Goal: Complete application form: Complete application form

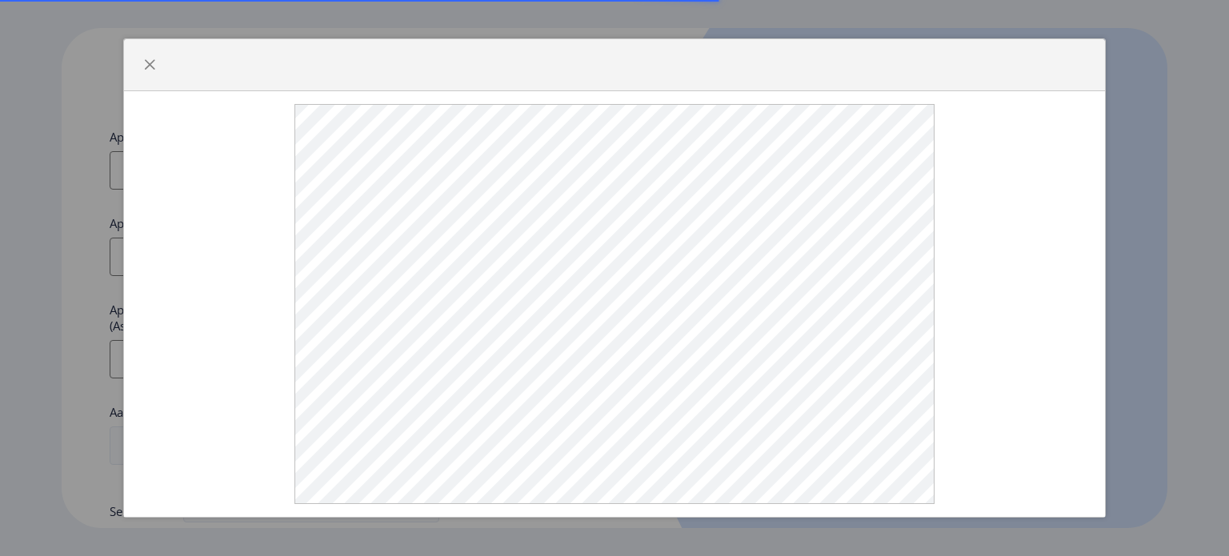
select select
click at [265, 114] on div at bounding box center [615, 304] width 957 height 400
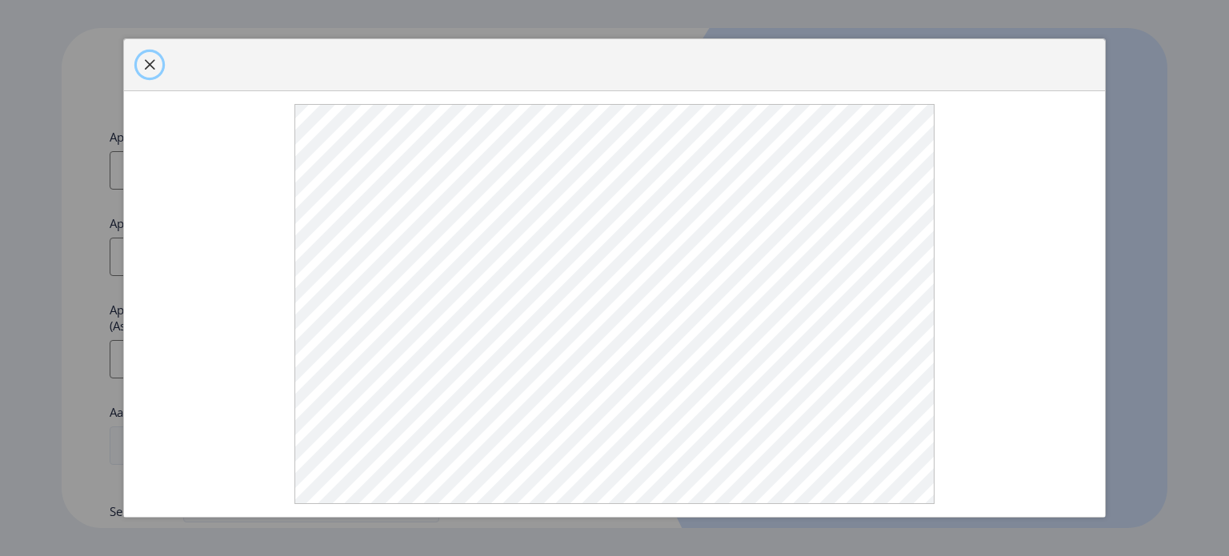
click at [149, 66] on span "button" at bounding box center [149, 64] width 13 height 13
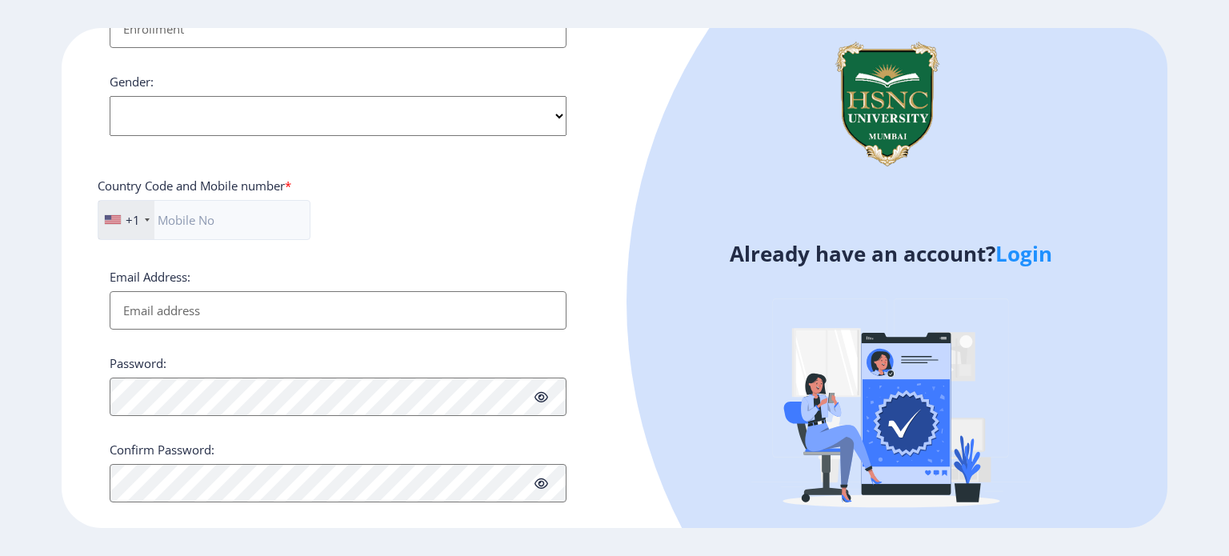
scroll to position [590, 0]
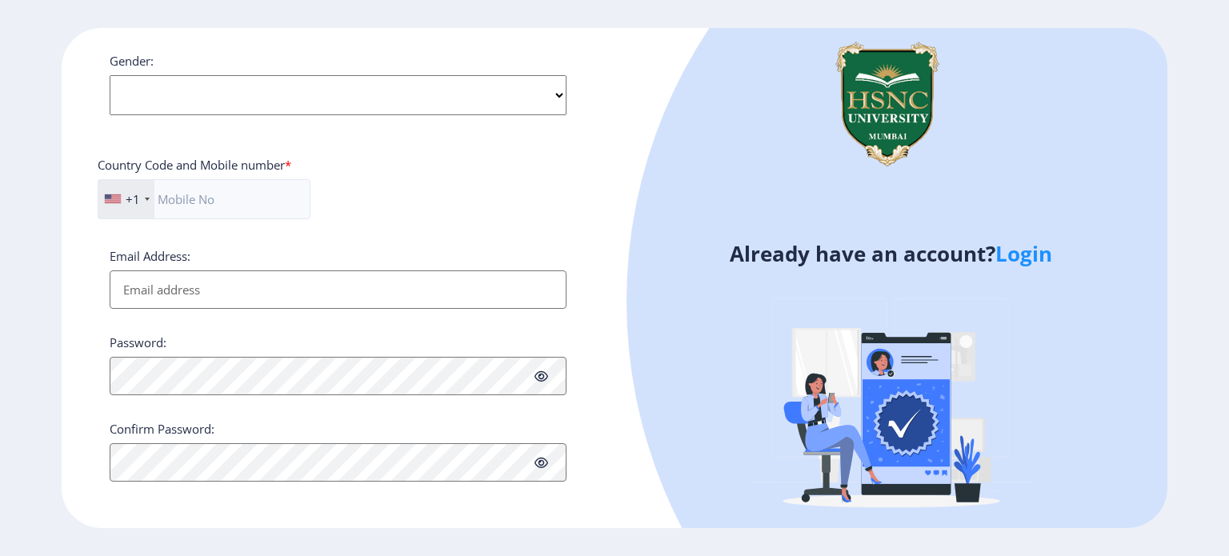
click at [131, 191] on div "+1" at bounding box center [133, 199] width 14 height 16
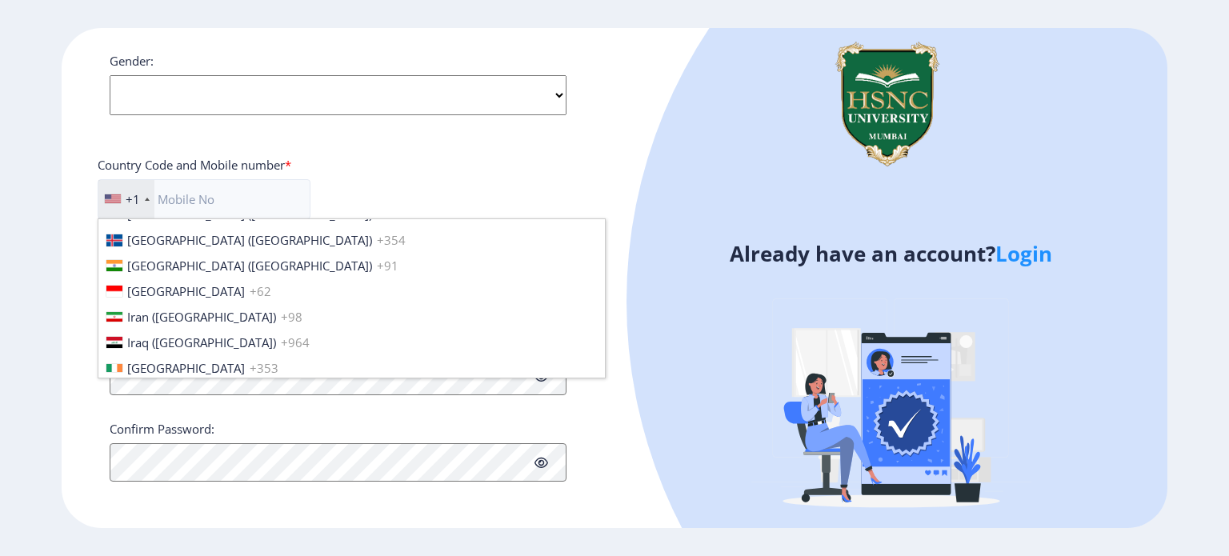
scroll to position [2501, 0]
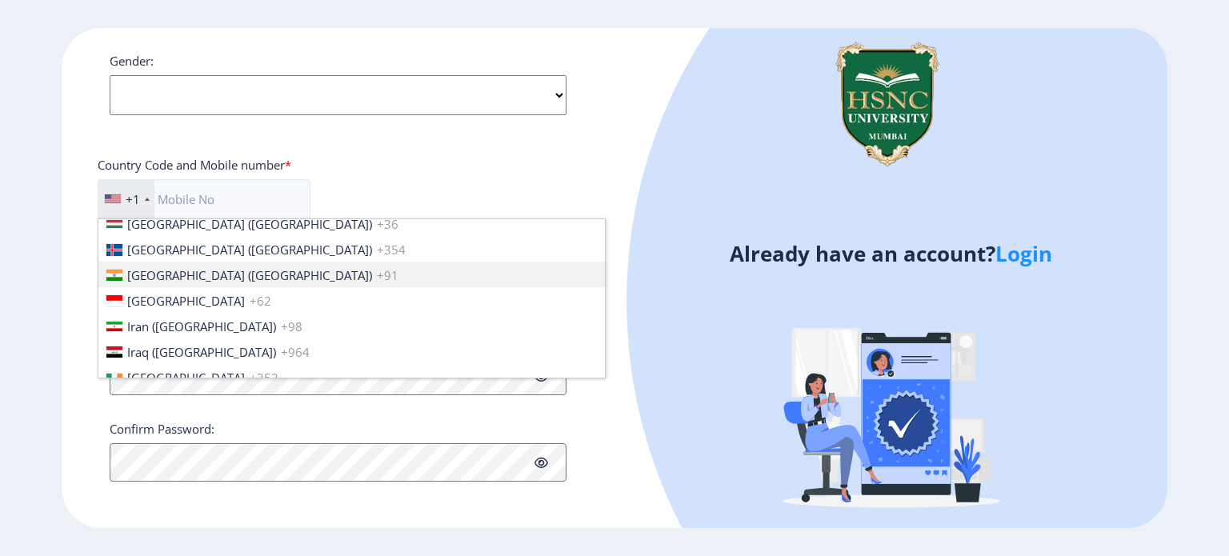
click at [184, 271] on span "[GEOGRAPHIC_DATA] ([GEOGRAPHIC_DATA])" at bounding box center [249, 275] width 245 height 16
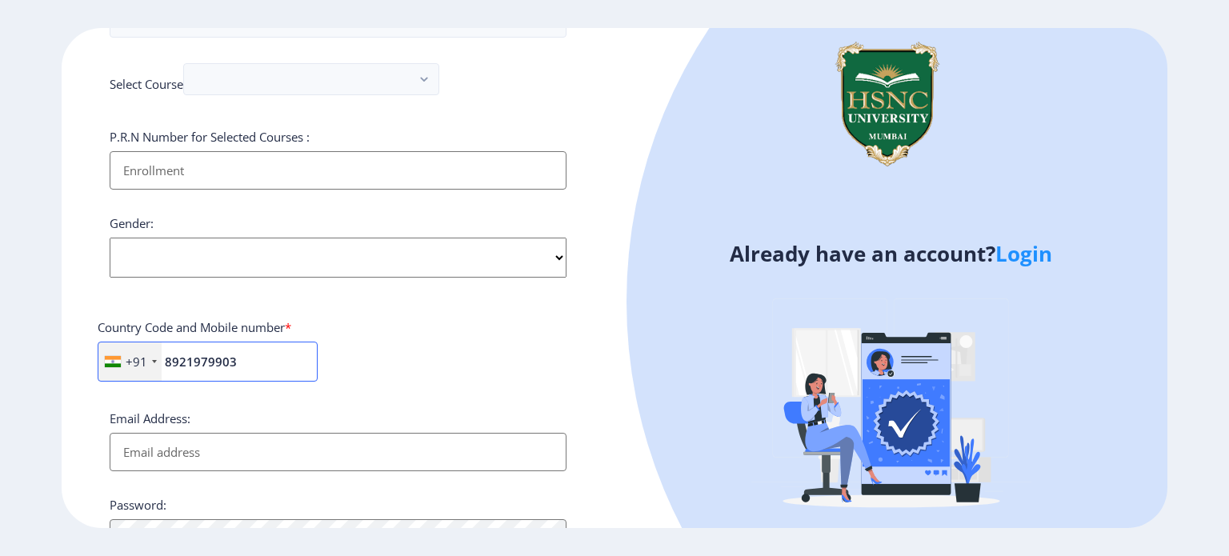
scroll to position [426, 0]
type input "8921979903"
click at [227, 114] on div "Applicant First Name: Applicant Last Name: Applicant Full Name : (As on markshe…" at bounding box center [338, 174] width 457 height 943
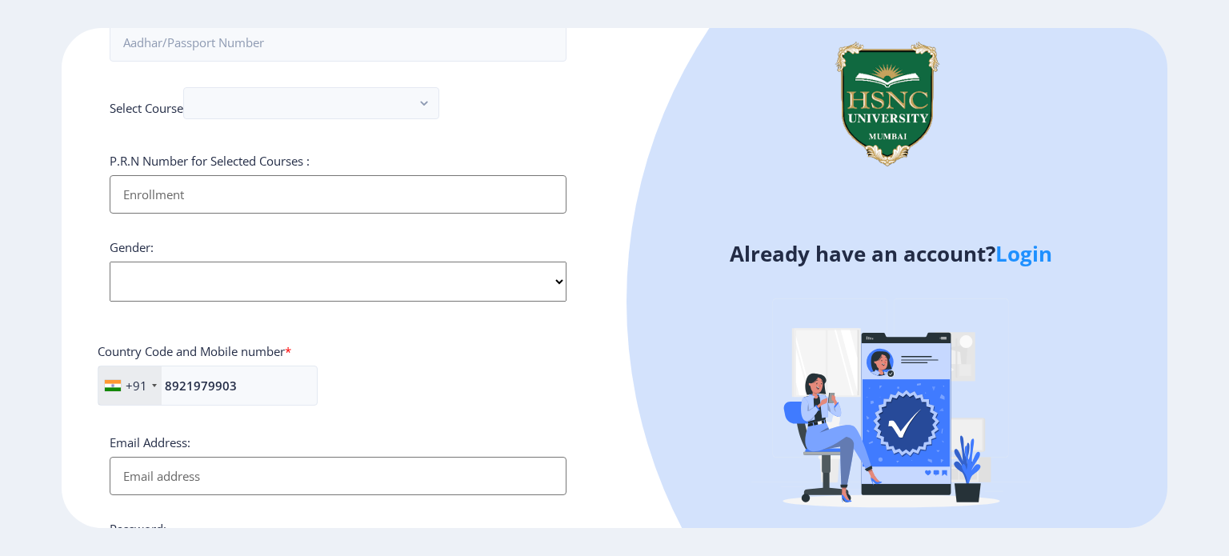
scroll to position [403, 0]
click at [208, 185] on input "Applicant First Name:" at bounding box center [338, 194] width 457 height 38
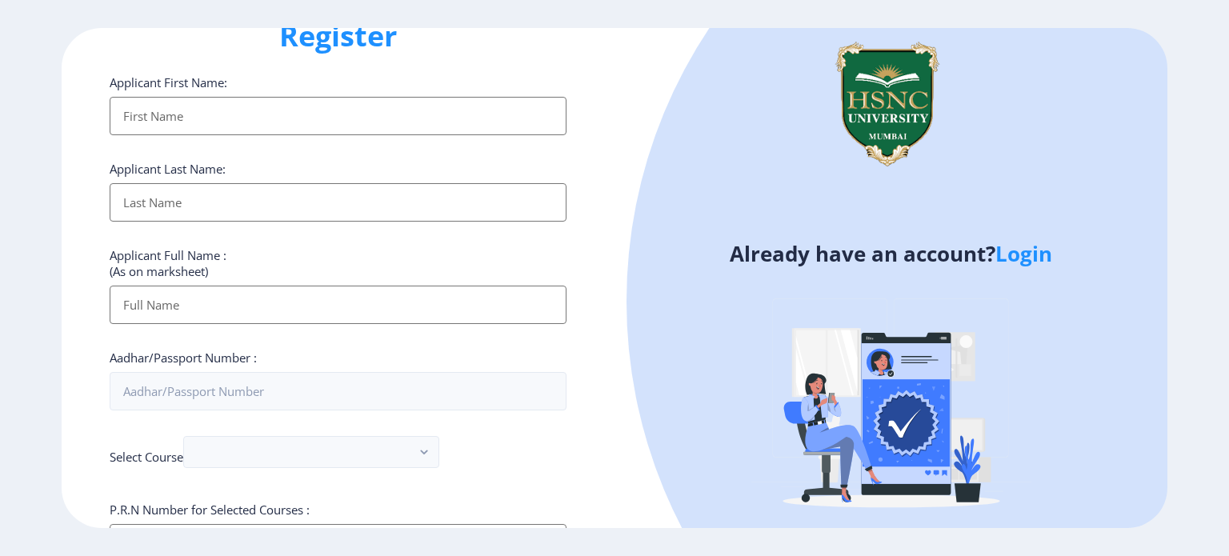
scroll to position [0, 0]
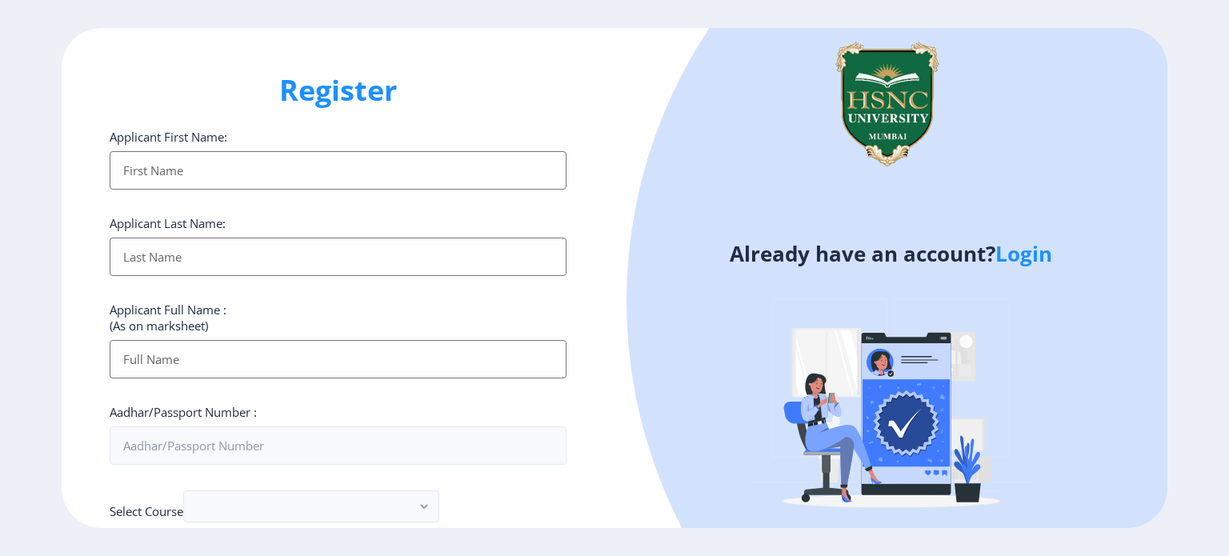
click at [202, 162] on input "Applicant First Name:" at bounding box center [338, 170] width 457 height 38
type input "CH"
type input "[PERSON_NAME]"
type input "CH SJSS [PERSON_NAME]"
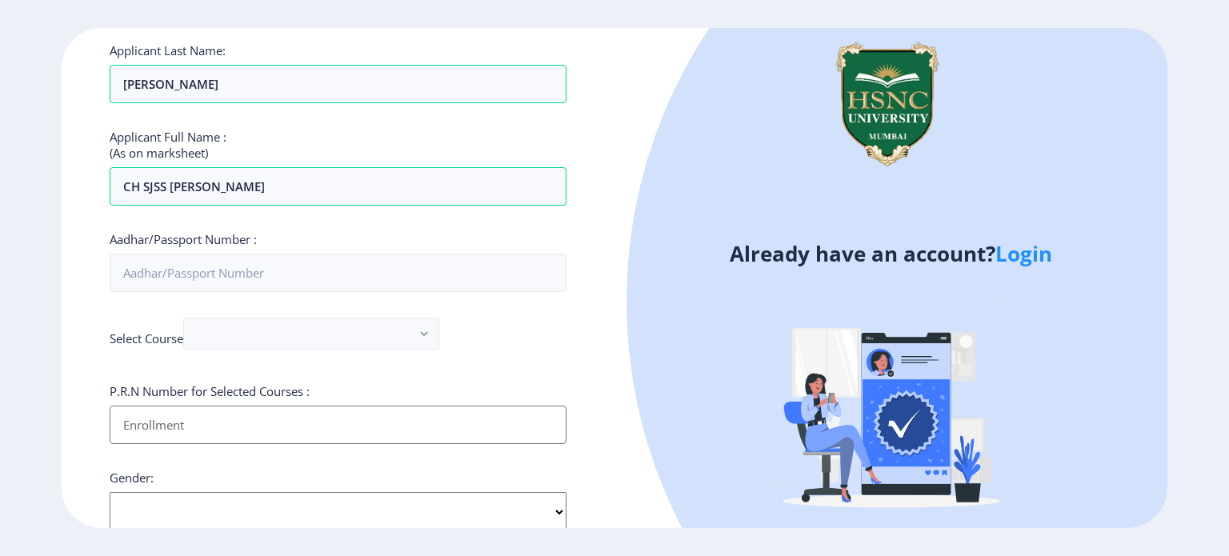
scroll to position [173, 0]
click at [242, 346] on button "button" at bounding box center [311, 334] width 256 height 32
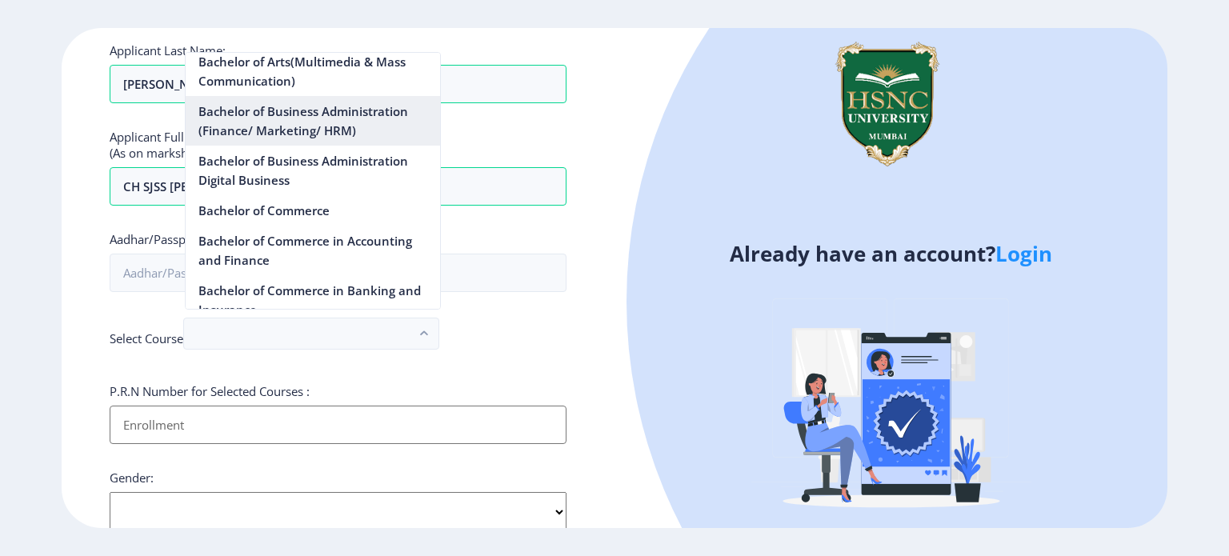
scroll to position [438, 0]
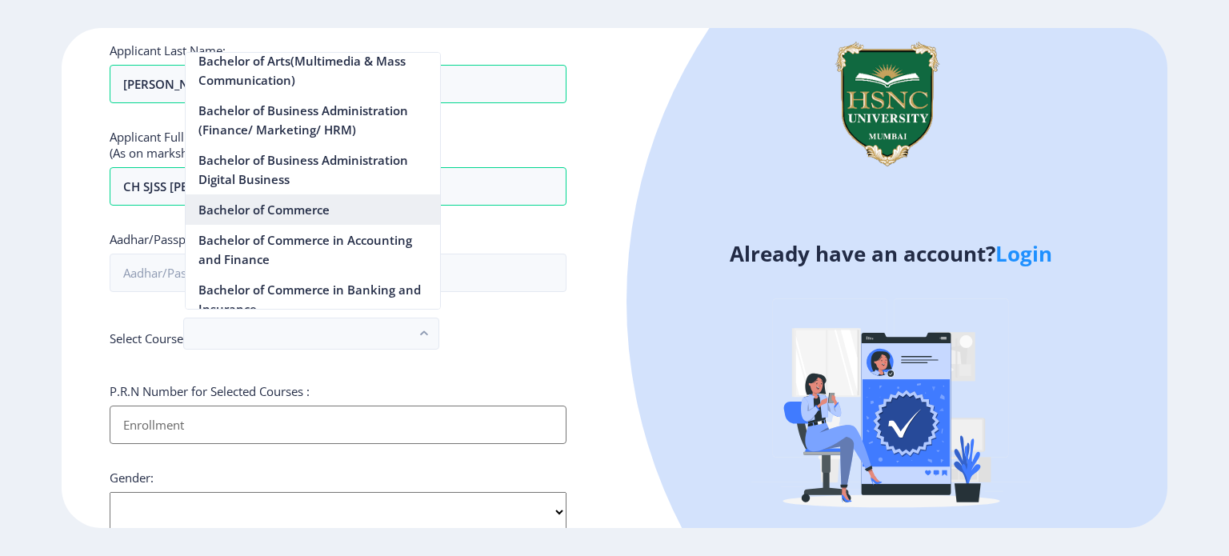
click at [298, 206] on nb-option "Bachelor of Commerce" at bounding box center [313, 210] width 255 height 30
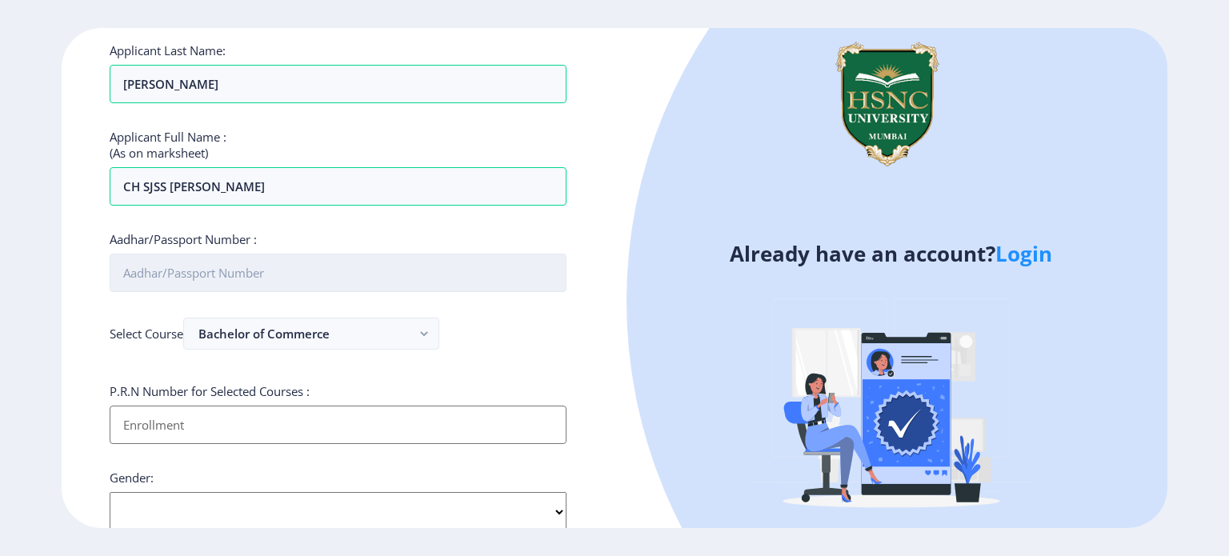
click at [311, 276] on input "Aadhar/Passport Number :" at bounding box center [338, 273] width 457 height 38
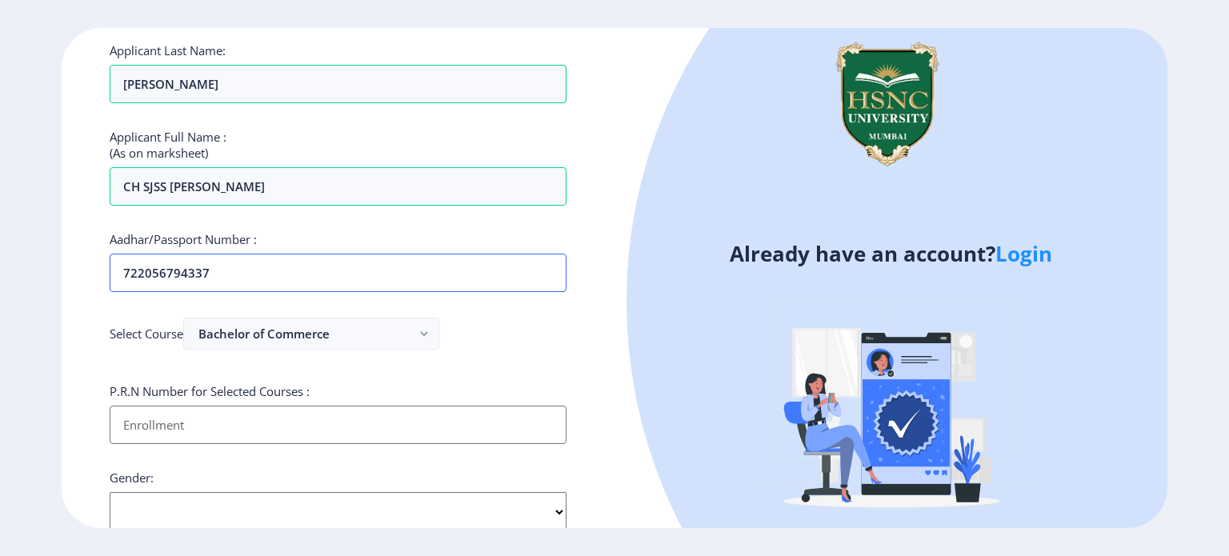
type input "722056794337"
click at [201, 422] on input "Applicant First Name:" at bounding box center [338, 425] width 457 height 38
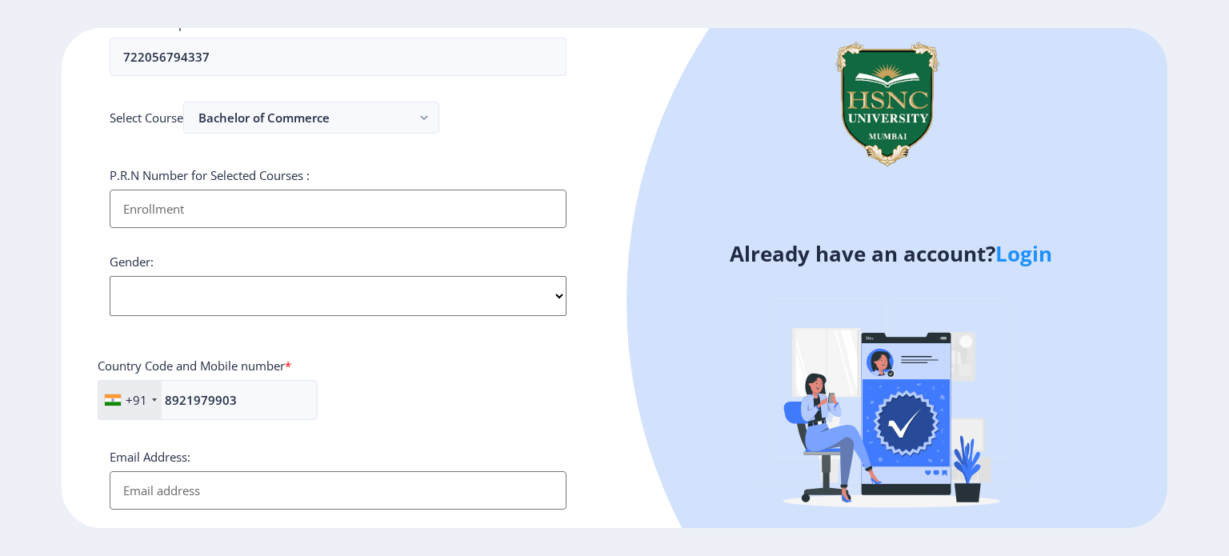
scroll to position [394, 0]
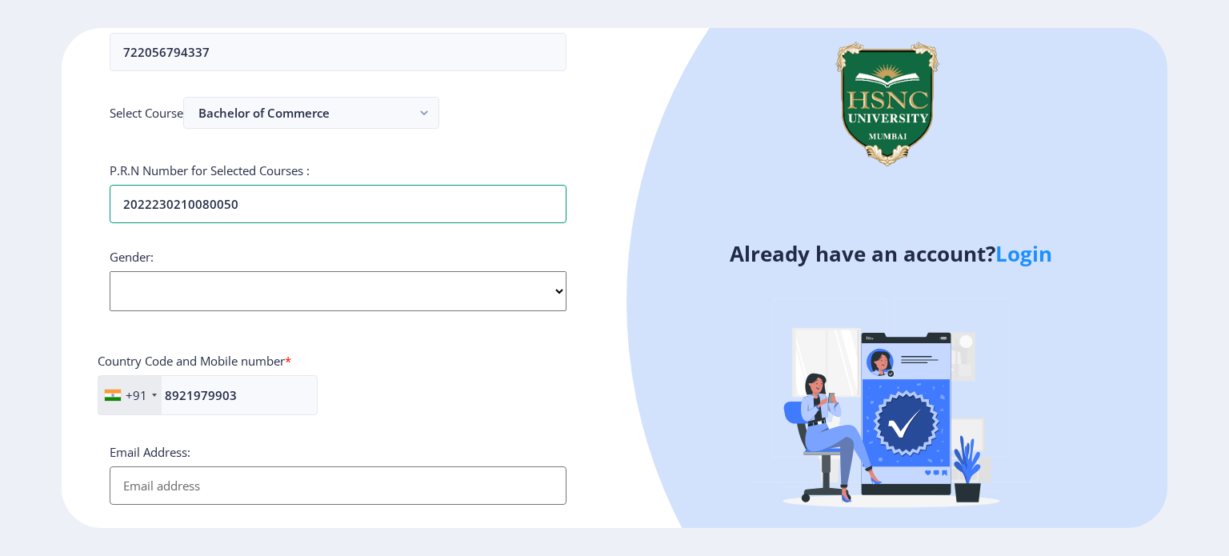
type input "2022230210080050"
click at [523, 290] on select "Select Gender [DEMOGRAPHIC_DATA] [DEMOGRAPHIC_DATA] Other" at bounding box center [338, 291] width 457 height 40
select select "[DEMOGRAPHIC_DATA]"
click at [110, 271] on select "Select Gender [DEMOGRAPHIC_DATA] [DEMOGRAPHIC_DATA] Other" at bounding box center [338, 291] width 457 height 40
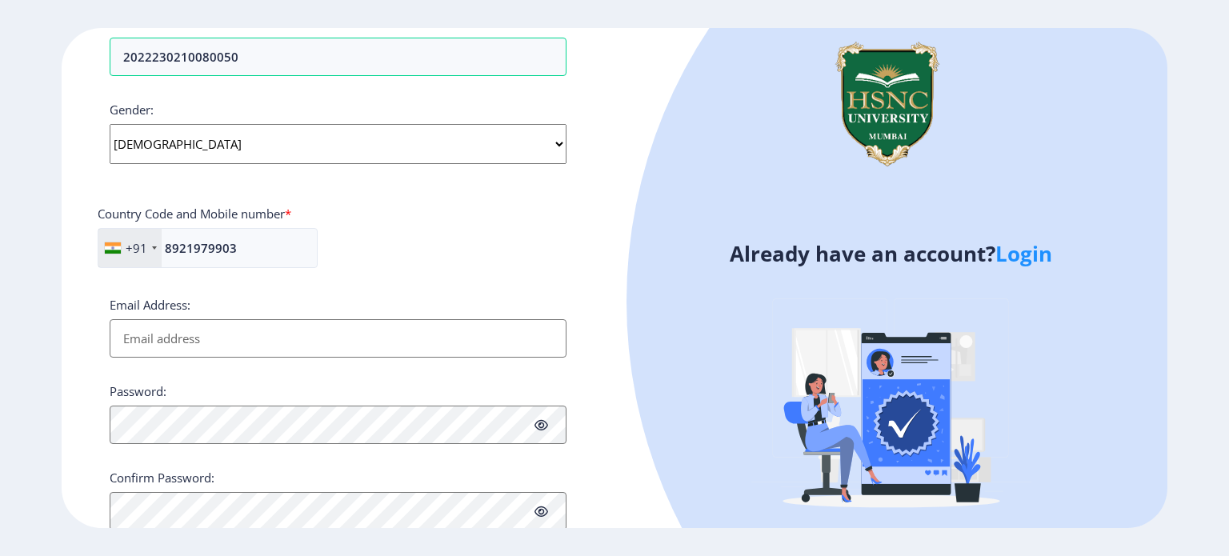
scroll to position [543, 0]
click at [352, 345] on input "Email Address:" at bounding box center [338, 336] width 457 height 38
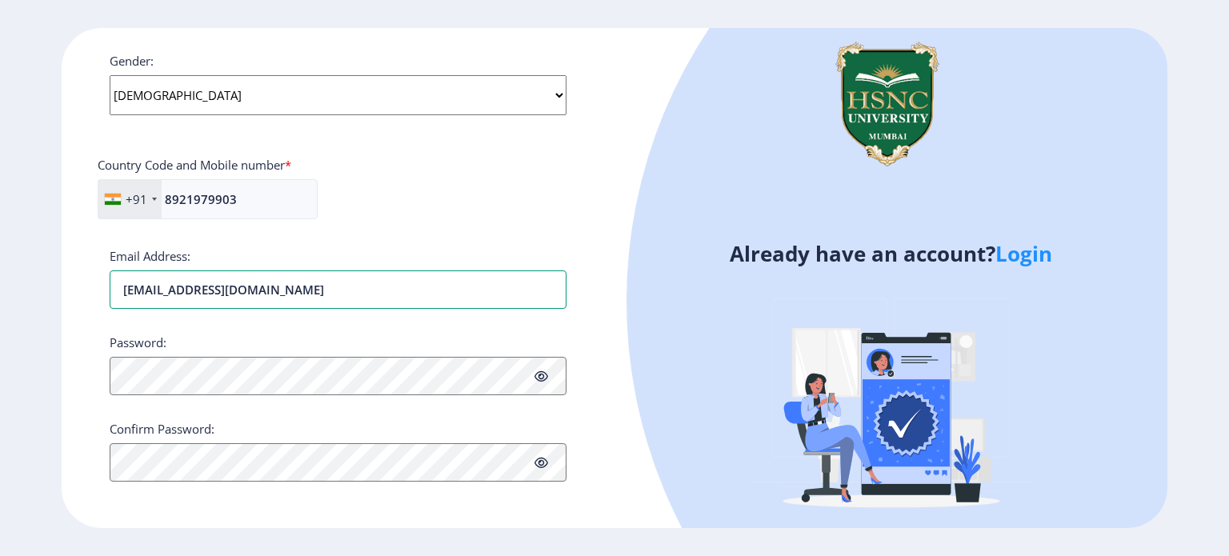
type input "[EMAIL_ADDRESS][DOMAIN_NAME]"
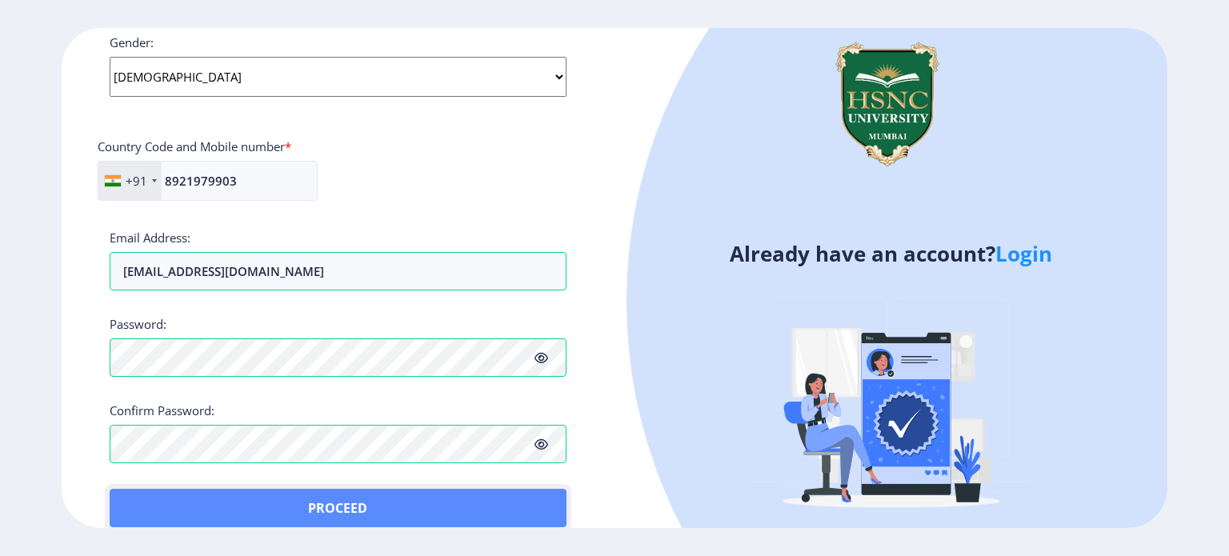
click at [147, 500] on button "Proceed" at bounding box center [338, 508] width 457 height 38
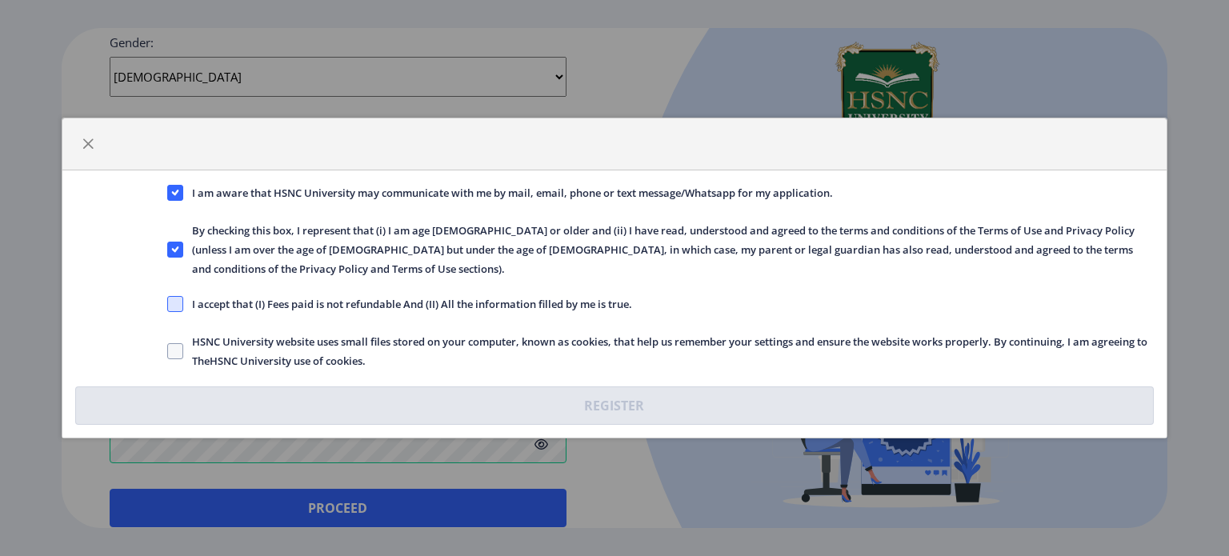
click at [181, 296] on span at bounding box center [175, 304] width 16 height 16
click at [168, 304] on input "I accept that (I) Fees paid is not refundable And (II) All the information fill…" at bounding box center [167, 304] width 1 height 1
checkbox input "true"
click at [180, 343] on span at bounding box center [175, 351] width 16 height 16
click at [168, 351] on input "HSNC University website uses small files stored on your computer, known as cook…" at bounding box center [167, 351] width 1 height 1
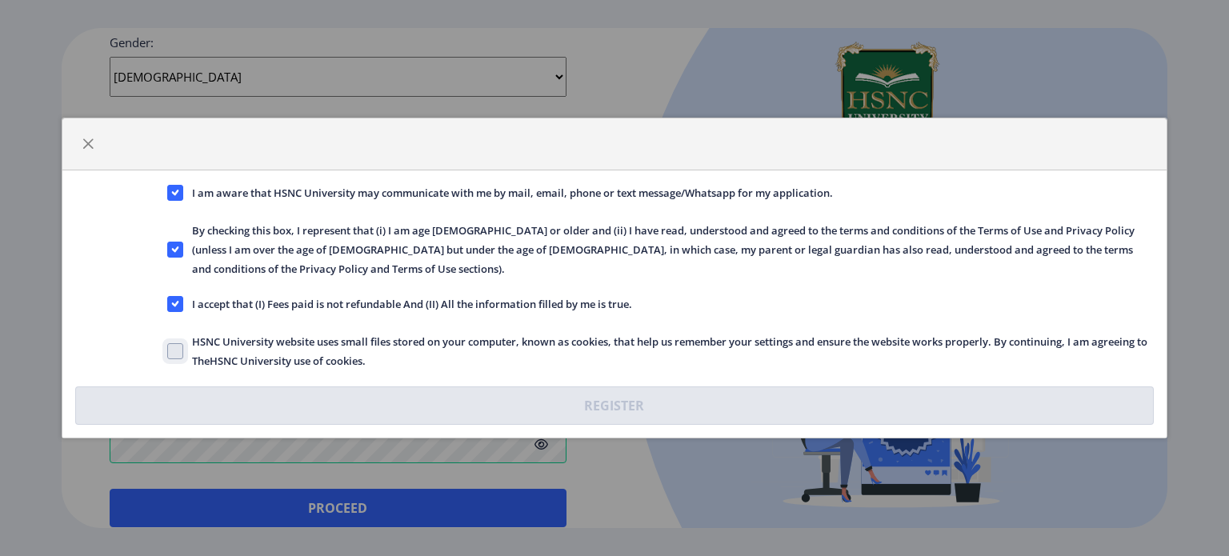
checkbox input "true"
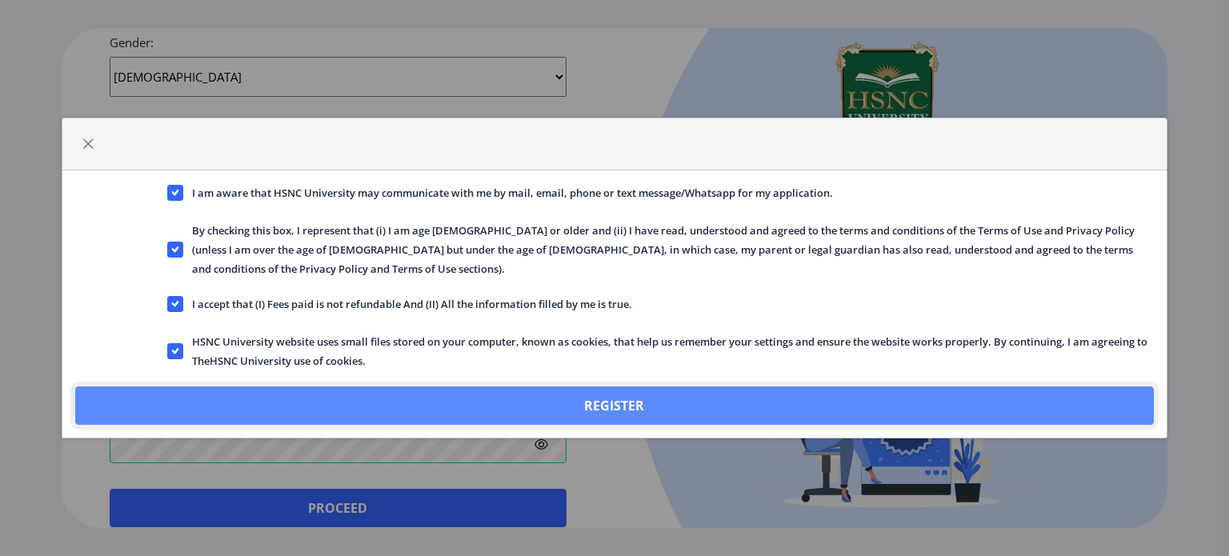
click at [247, 387] on button "Register" at bounding box center [614, 406] width 1079 height 38
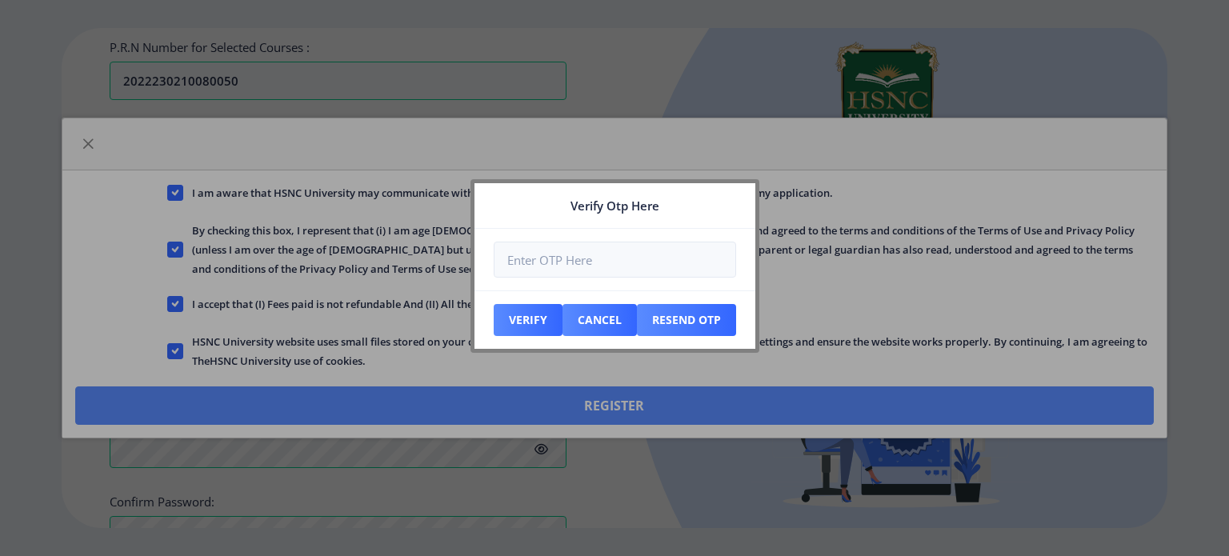
scroll to position [700, 0]
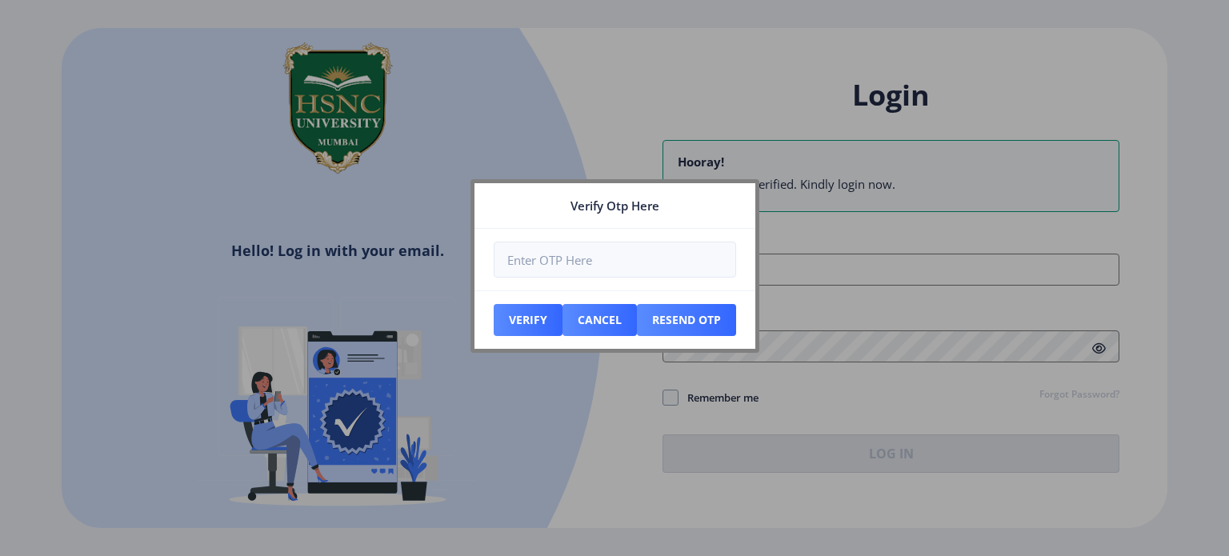
type input "[EMAIL_ADDRESS][DOMAIN_NAME]"
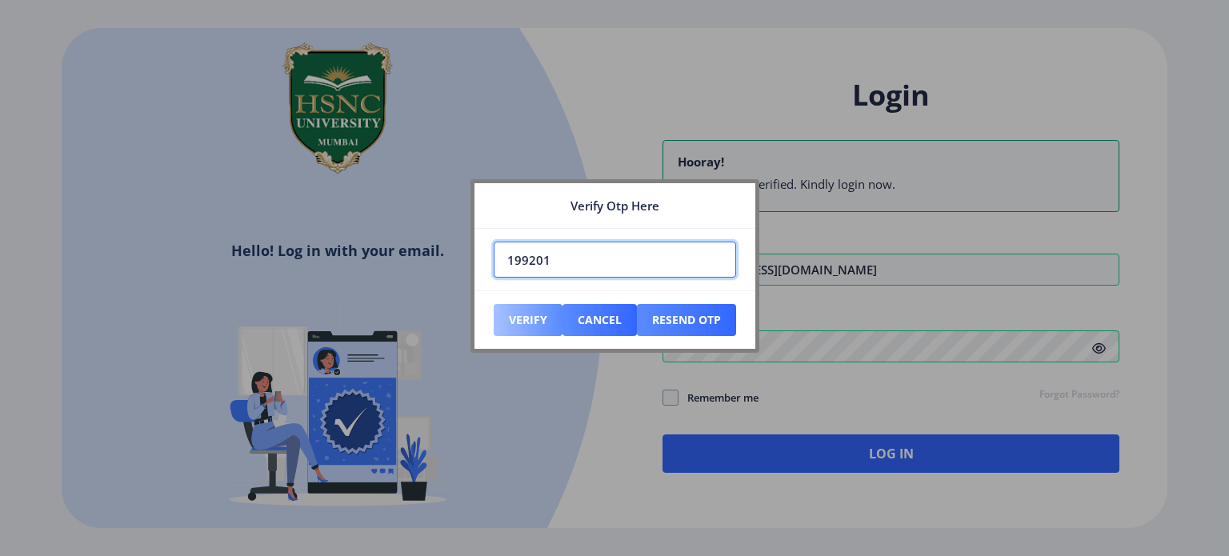
type input "199201"
click at [506, 314] on button "Verify" at bounding box center [528, 320] width 69 height 32
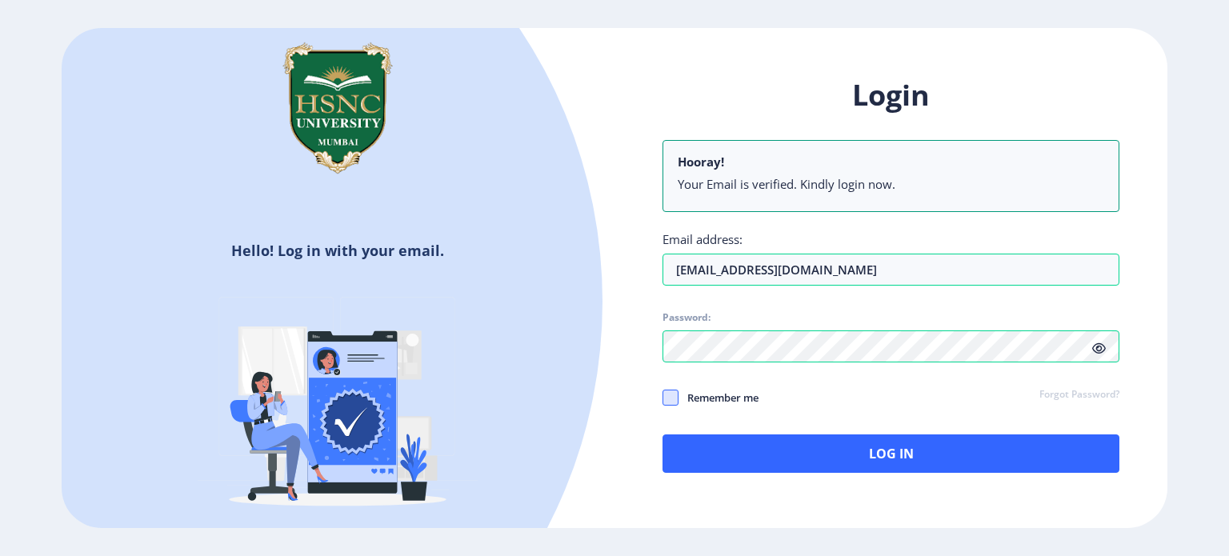
click at [666, 399] on span at bounding box center [671, 398] width 16 height 16
click at [664, 398] on input "Remember me" at bounding box center [663, 397] width 1 height 1
checkbox input "true"
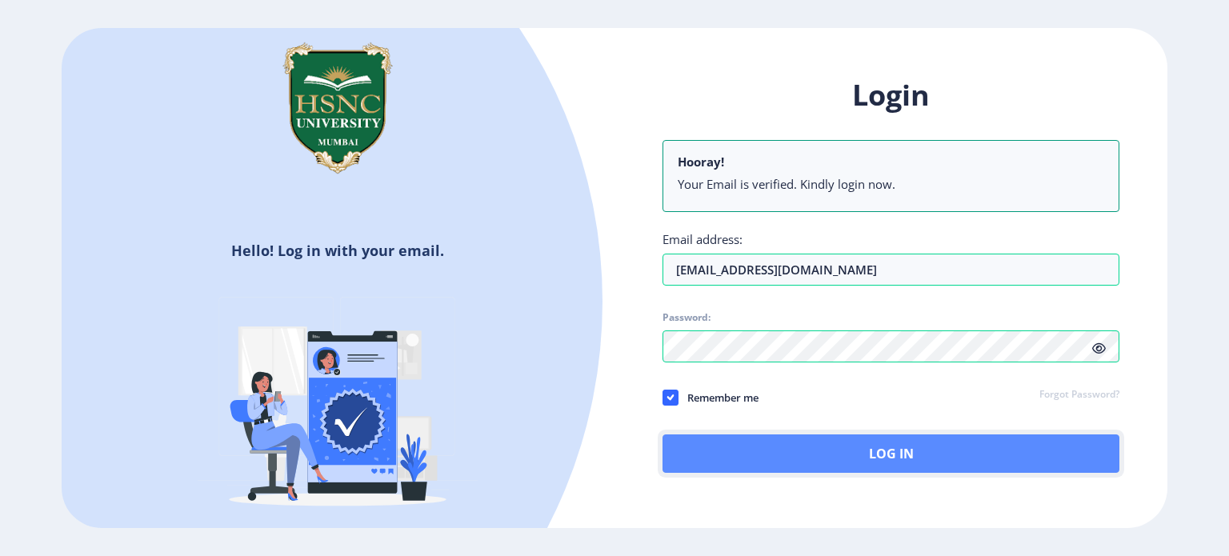
click at [736, 463] on button "Log In" at bounding box center [891, 454] width 457 height 38
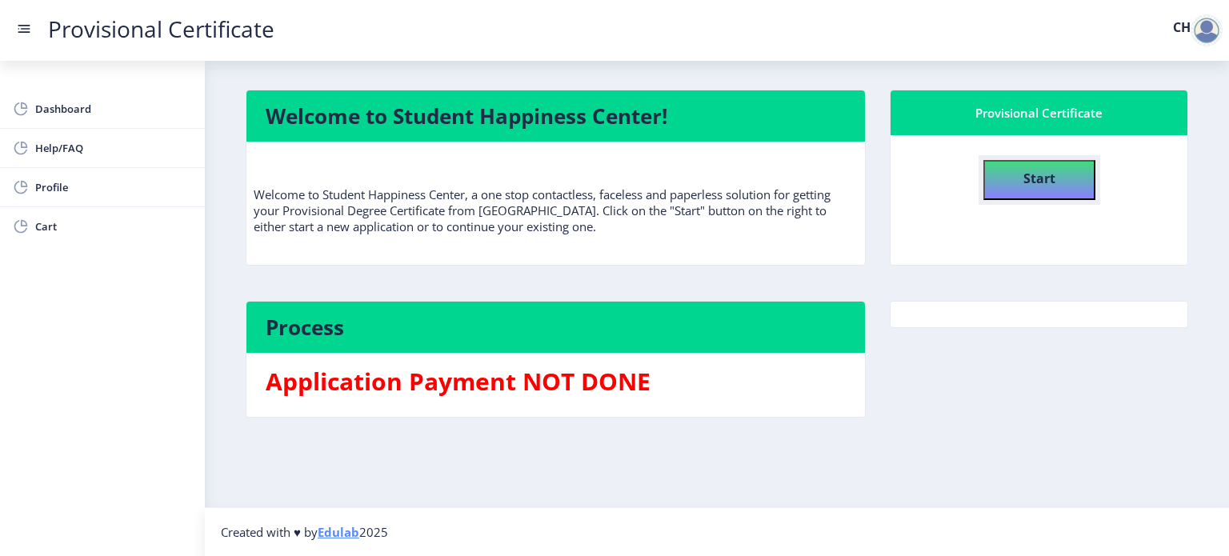
click at [1033, 170] on b "Start" at bounding box center [1040, 179] width 32 height 18
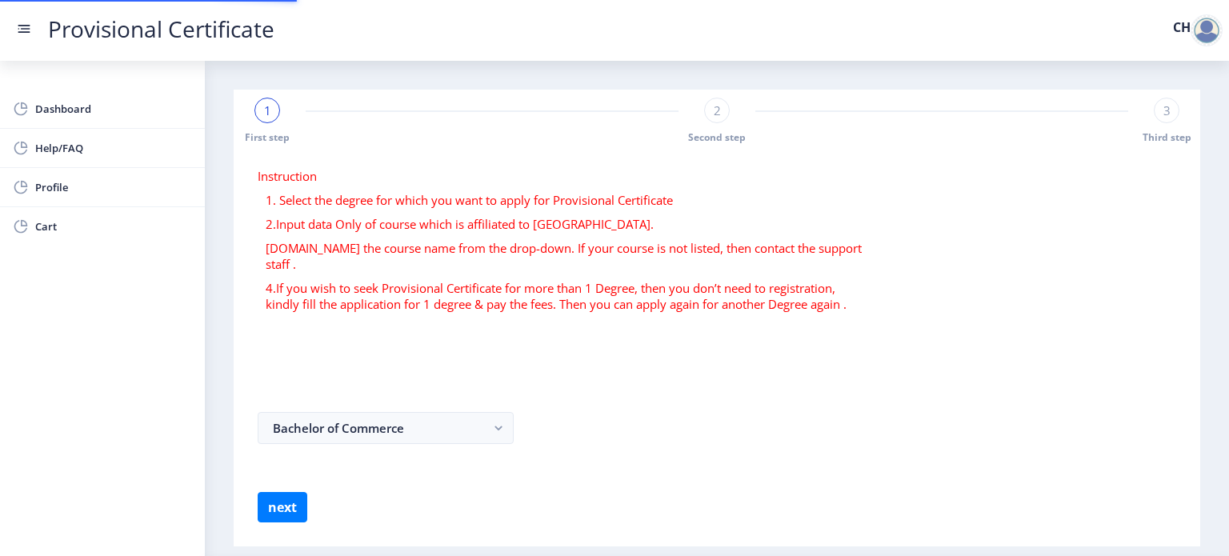
select select
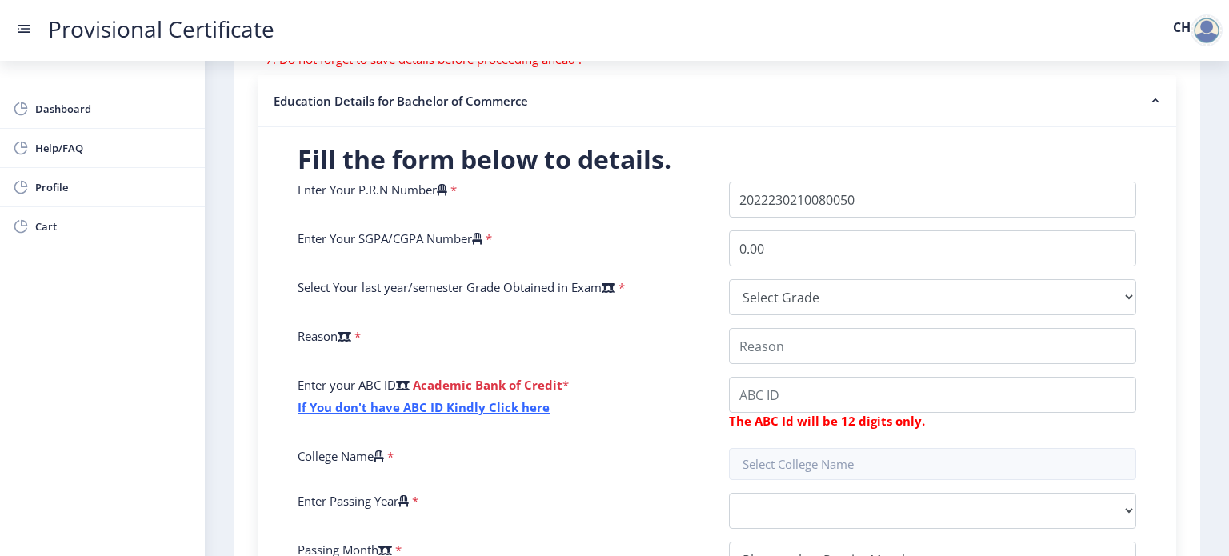
scroll to position [301, 0]
click at [616, 282] on icon at bounding box center [609, 288] width 14 height 12
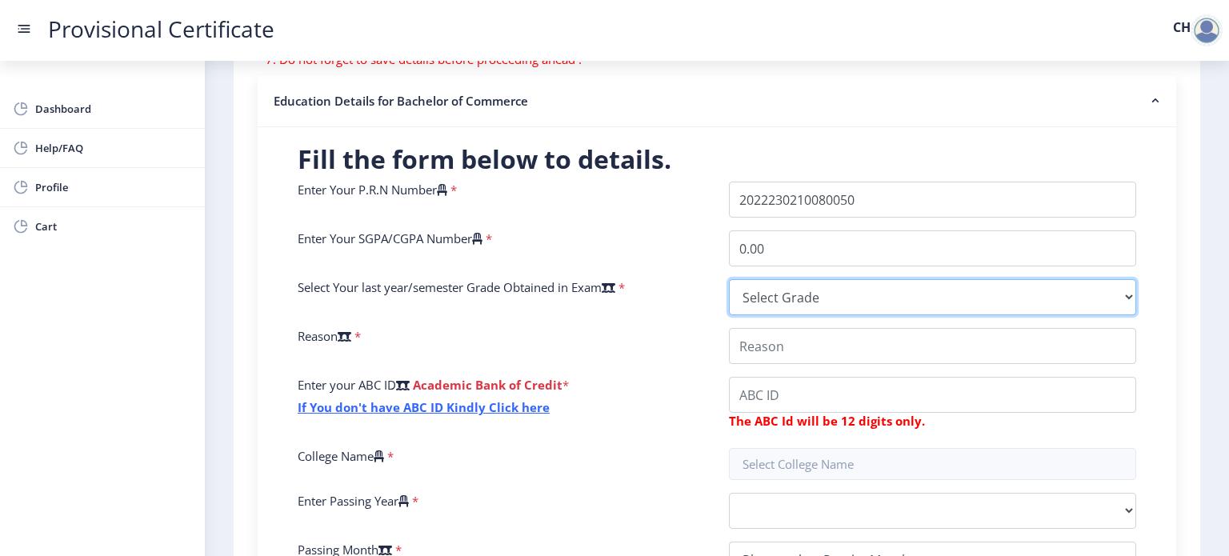
click at [729, 280] on select "Select Grade O A+ A B+ B C D F(Fail)" at bounding box center [932, 297] width 407 height 36
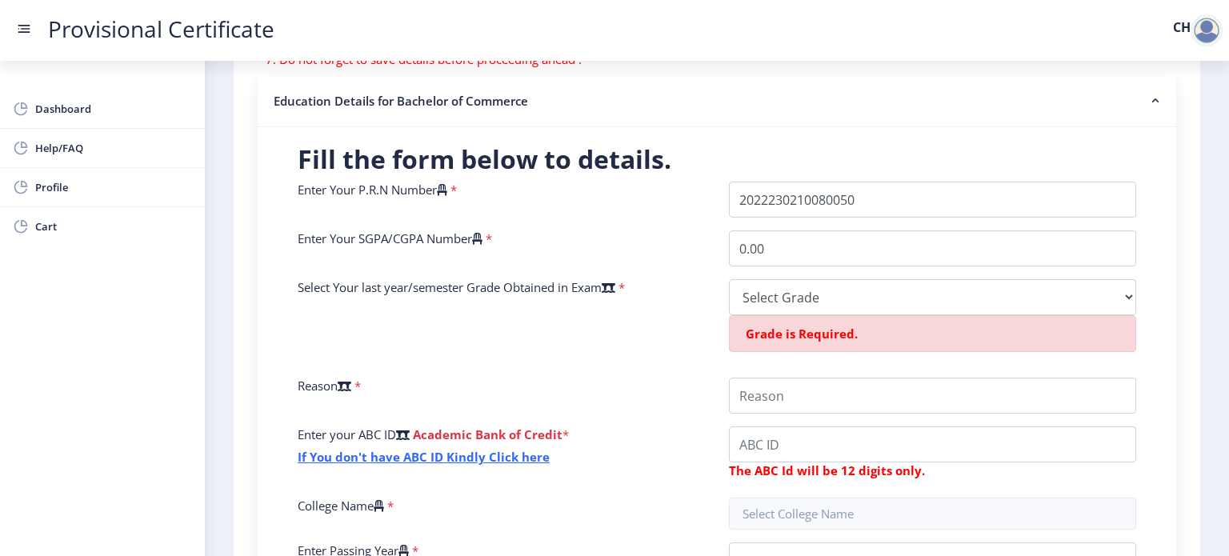
click at [719, 296] on div "Select Grade O A+ A B+ B C D F(Fail) Grade is Required." at bounding box center [932, 322] width 431 height 86
click at [759, 295] on select "Select Grade O A+ A B+ B C D F(Fail)" at bounding box center [932, 297] width 407 height 36
click at [604, 346] on div "Select Your last year/semester Grade Obtained in Exam *" at bounding box center [501, 322] width 431 height 86
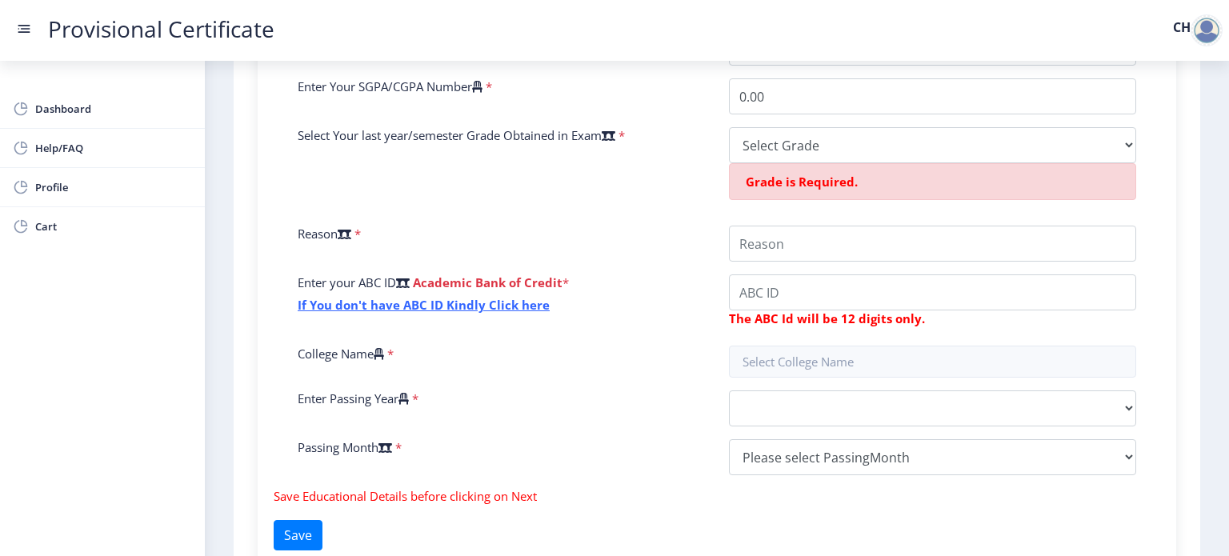
scroll to position [471, 0]
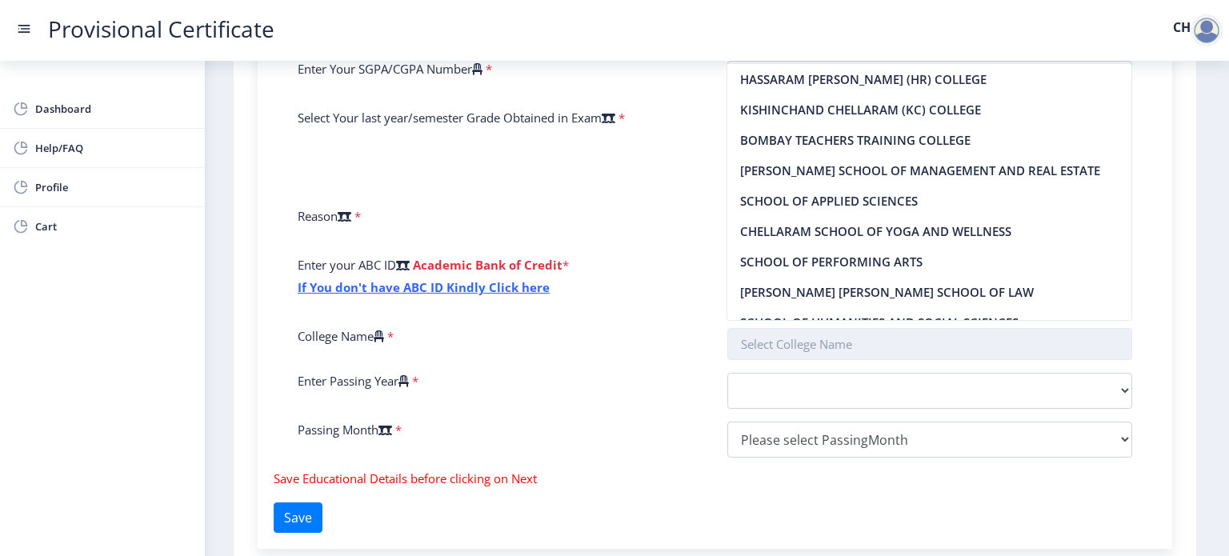
click at [743, 343] on input "text" at bounding box center [931, 344] width 406 height 32
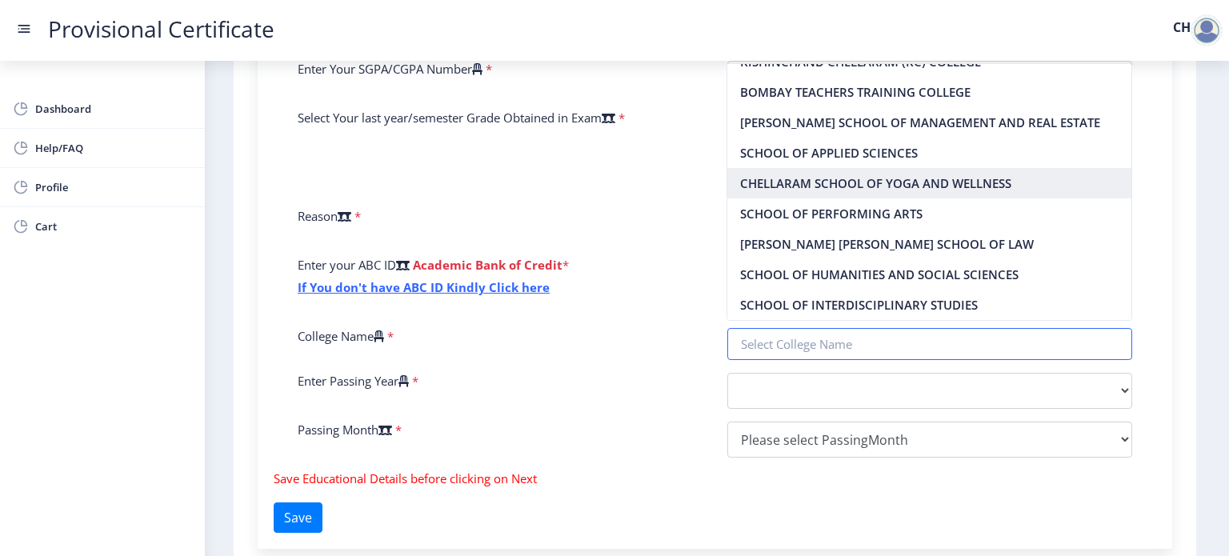
scroll to position [0, 0]
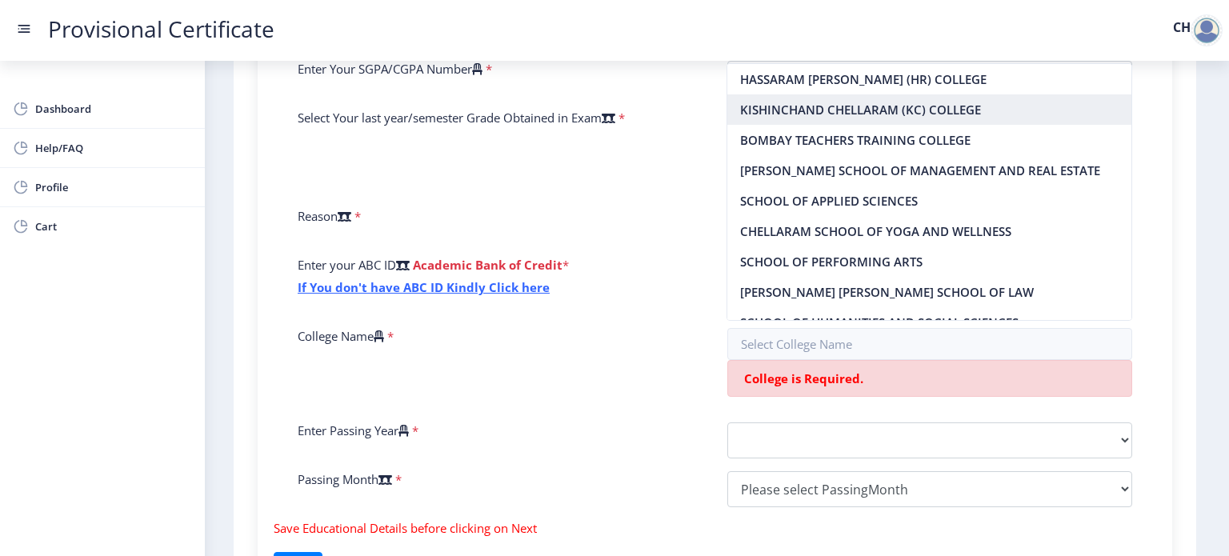
click at [807, 111] on nb-option "KISHINCHAND CHELLARAM (KC) COLLEGE" at bounding box center [930, 109] width 404 height 30
type input "KISHINCHAND CHELLARAM (KC) COLLEGE"
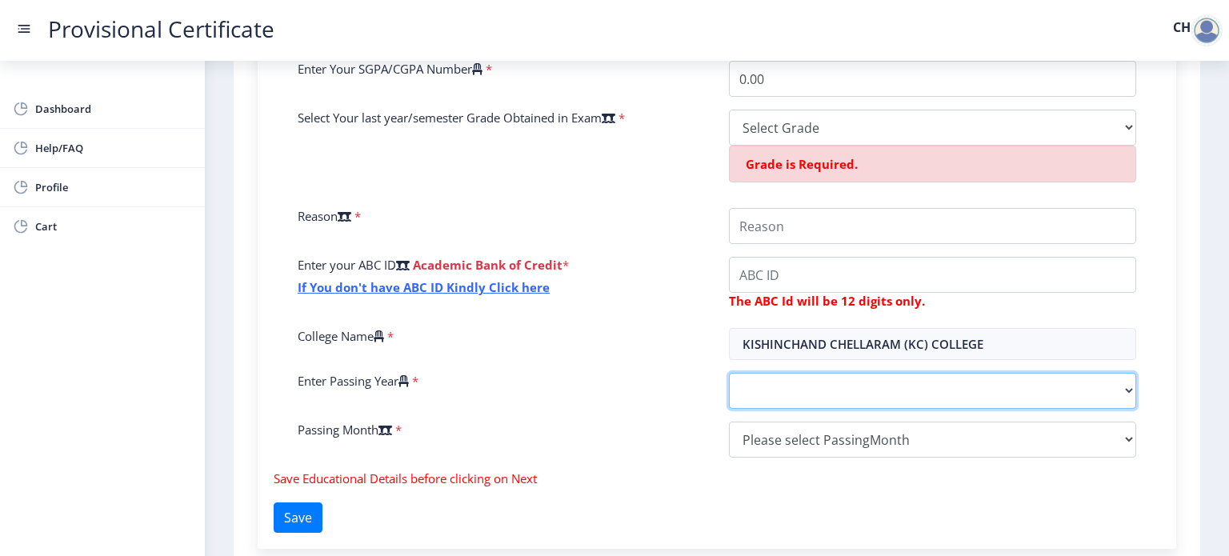
click at [749, 389] on select "2025 2024 2023 2022 2021 2020 2019 2018 2017 2016 2015 2014 2013 2012 2011 2010…" at bounding box center [932, 391] width 407 height 36
select select "2025"
click at [729, 373] on select "2025 2024 2023 2022 2021 2020 2019 2018 2017 2016 2015 2014 2013 2012 2011 2010…" at bounding box center [932, 391] width 407 height 36
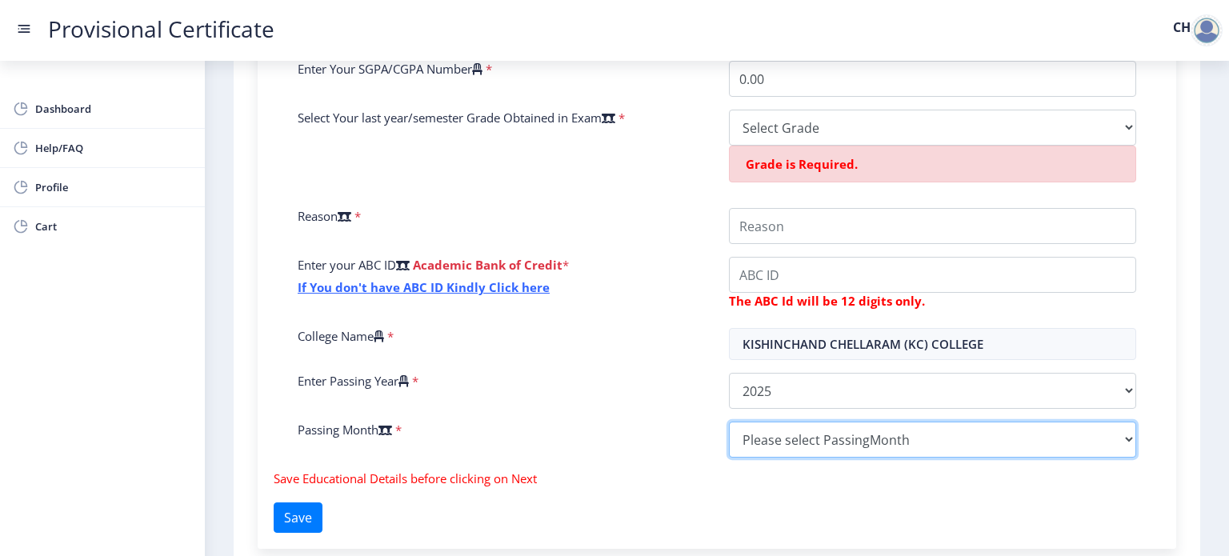
click at [773, 423] on select "Please select PassingMonth (01) January (02) February (03) March (04) April (05…" at bounding box center [932, 440] width 407 height 36
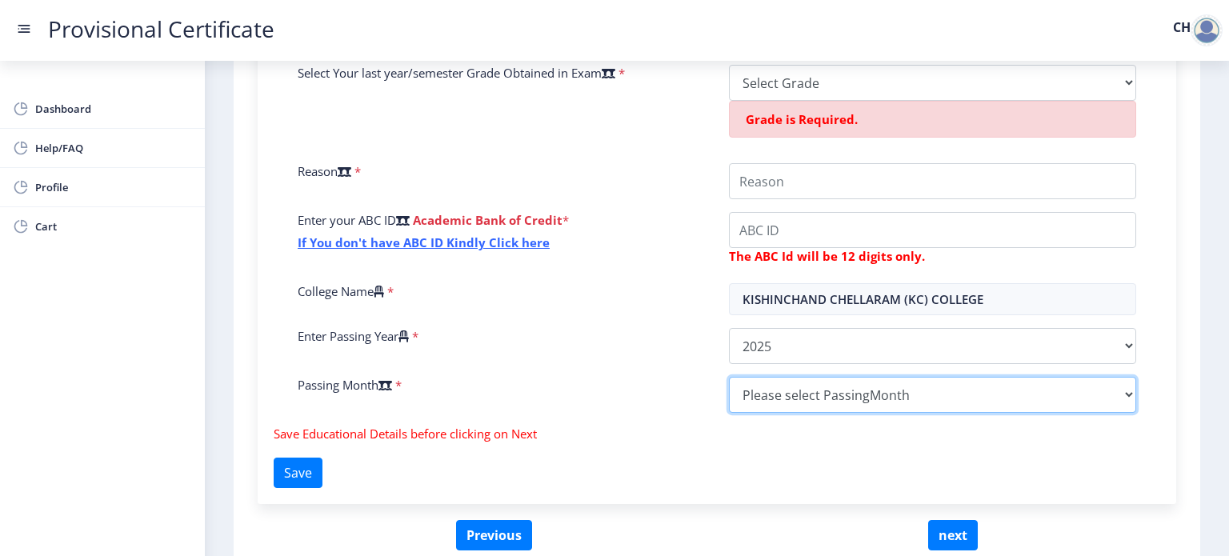
scroll to position [515, 0]
click at [775, 404] on select "Please select PassingMonth (01) January (02) February (03) March (04) April (05…" at bounding box center [932, 395] width 407 height 36
select select "May"
click at [729, 377] on select "Please select PassingMonth (01) January (02) February (03) March (04) April (05…" at bounding box center [932, 395] width 407 height 36
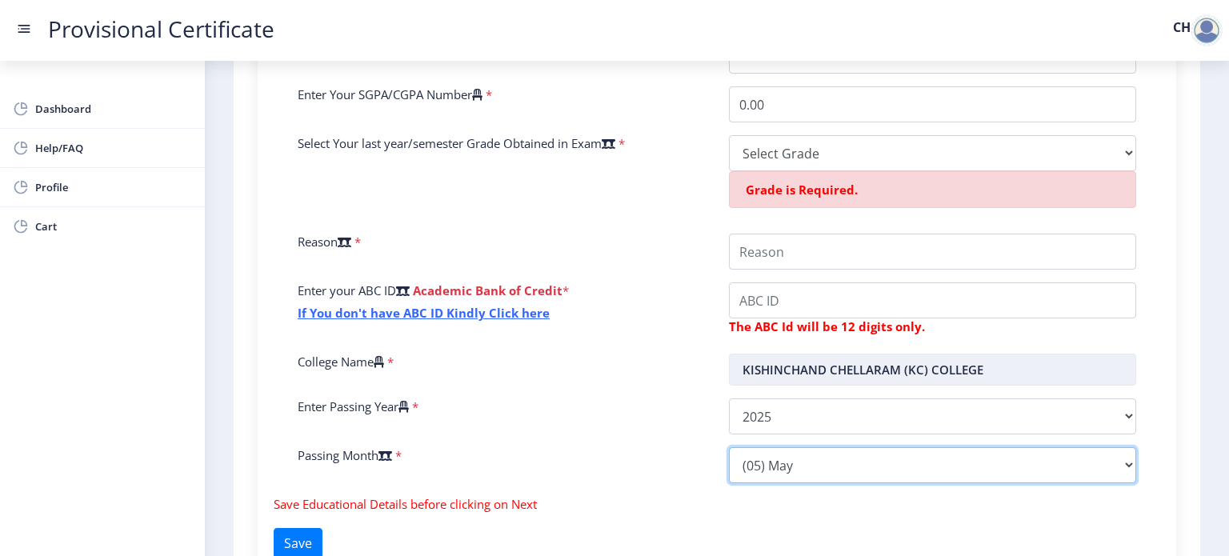
scroll to position [443, 0]
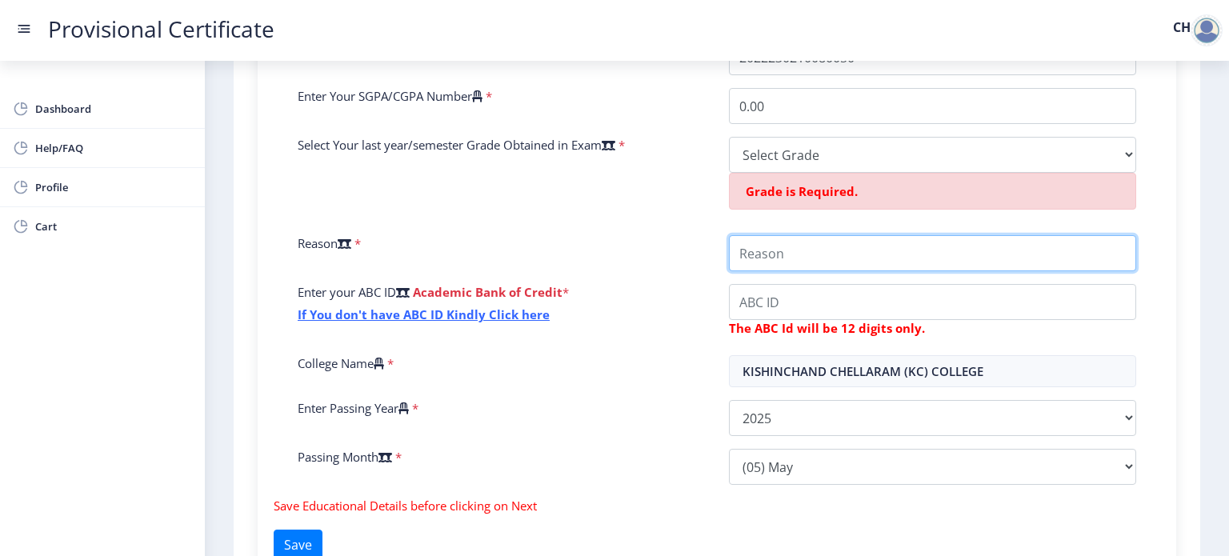
click at [772, 245] on input "College Name" at bounding box center [932, 253] width 407 height 36
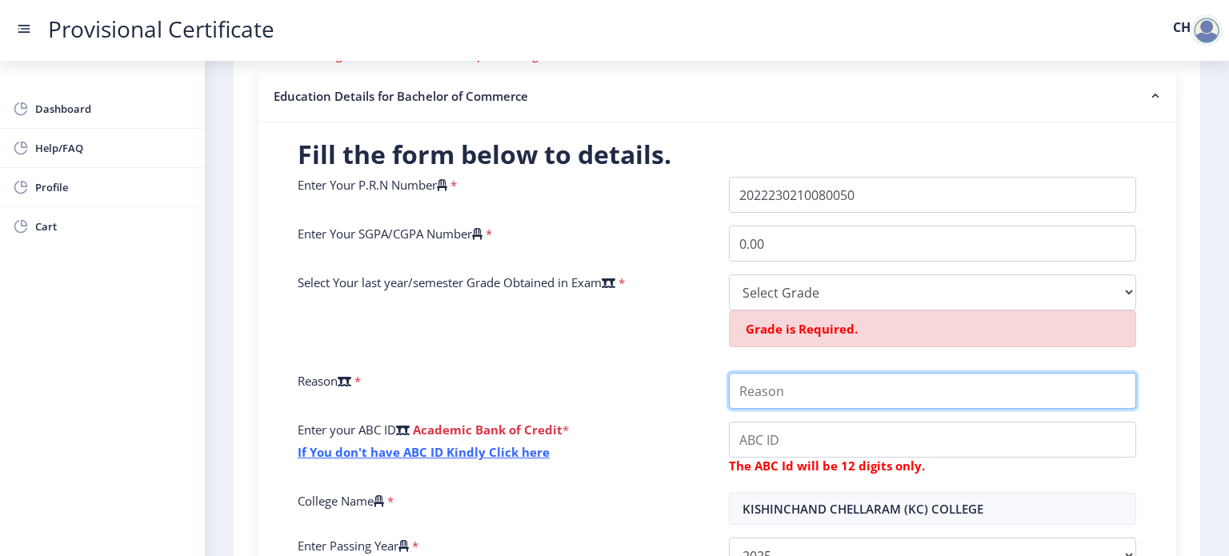
scroll to position [304, 0]
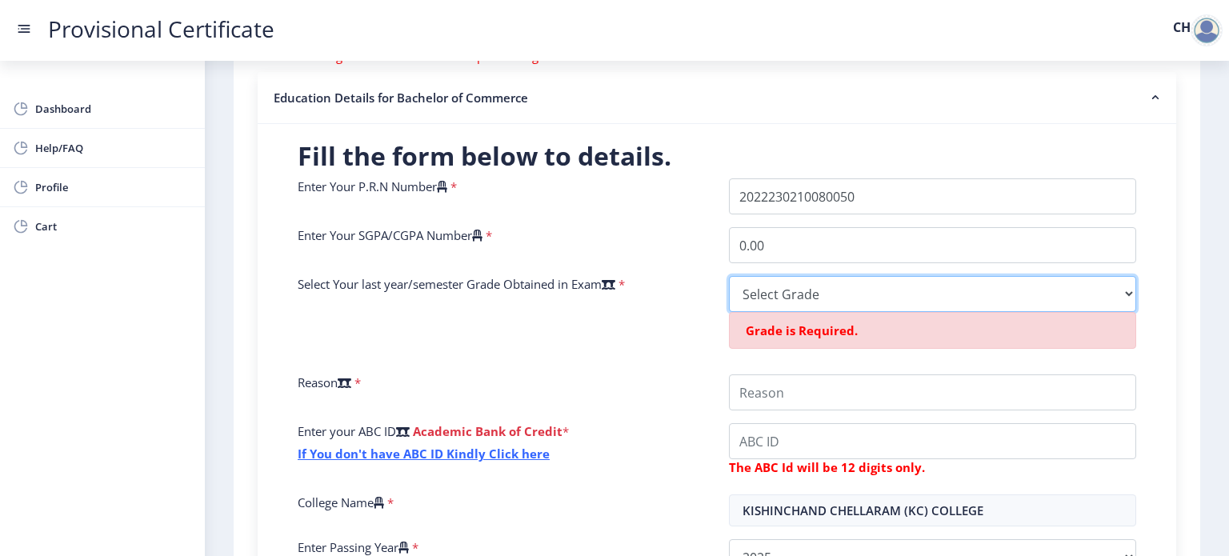
click at [776, 279] on select "Select Grade O A+ A B+ B C D F(Fail)" at bounding box center [932, 294] width 407 height 36
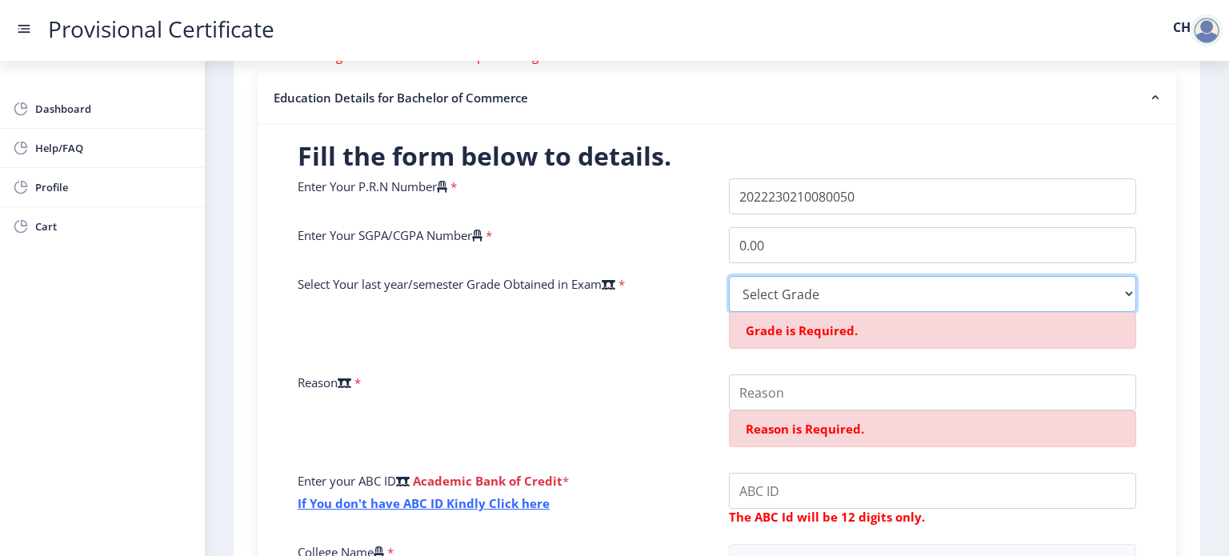
click at [765, 276] on select "Select Grade O A+ A B+ B C D F(Fail)" at bounding box center [932, 294] width 407 height 36
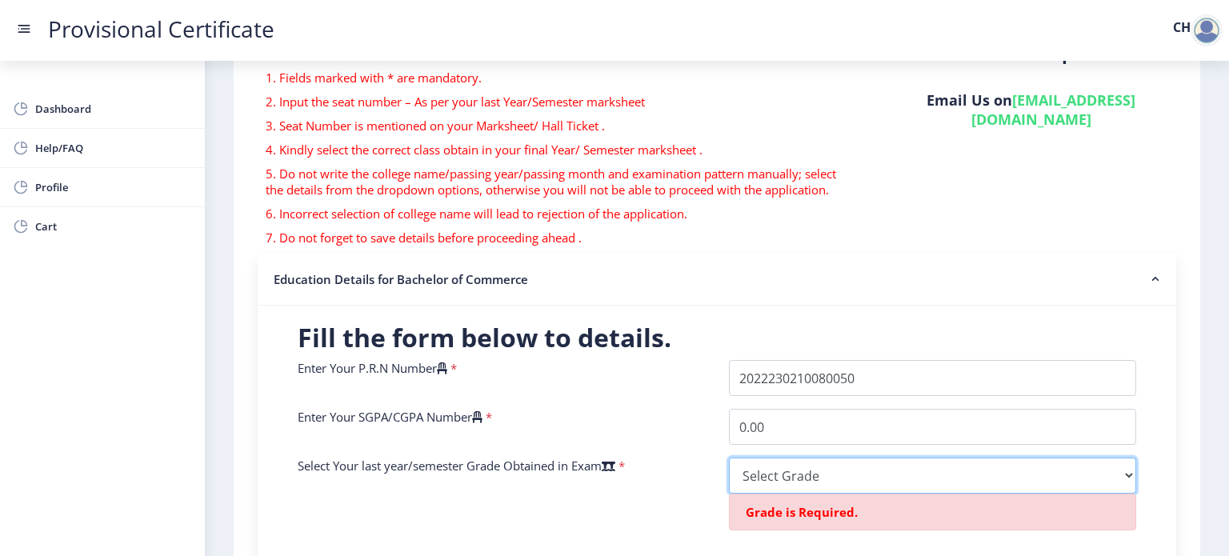
scroll to position [0, 0]
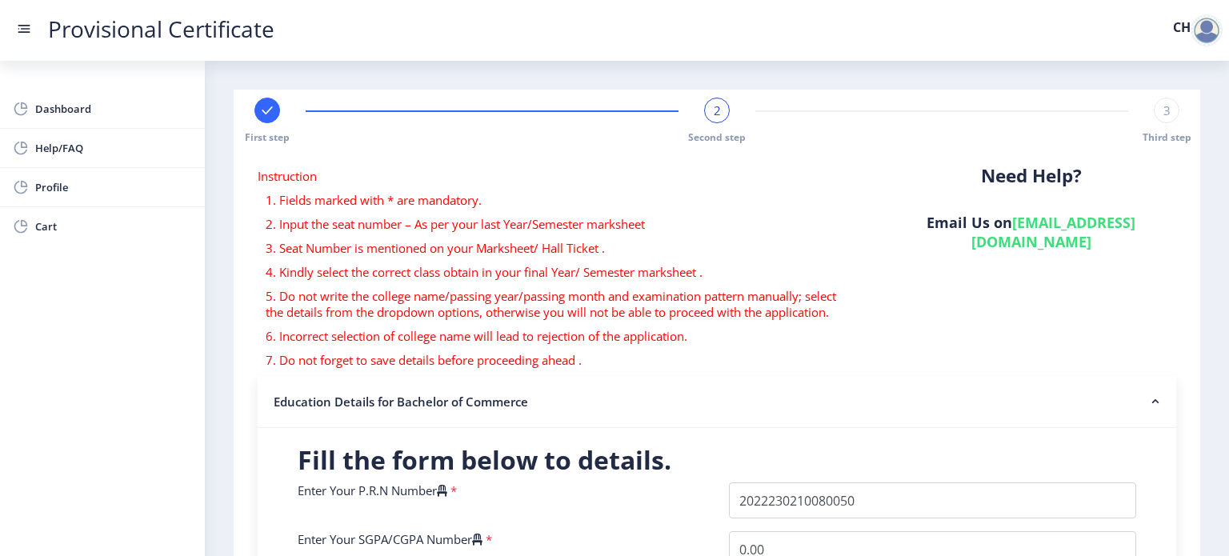
click at [1204, 28] on div at bounding box center [1207, 30] width 32 height 32
click at [1163, 123] on span "Log out" at bounding box center [1165, 116] width 102 height 19
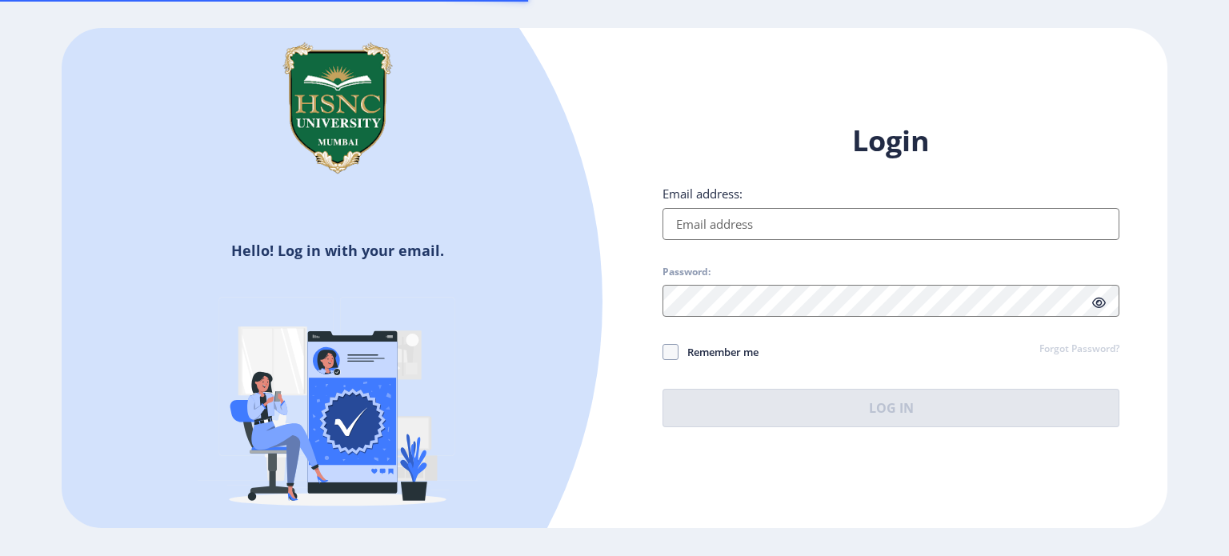
type input "[EMAIL_ADDRESS][DOMAIN_NAME]"
